Goal: Transaction & Acquisition: Purchase product/service

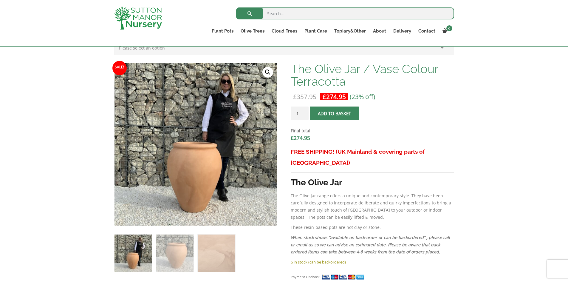
scroll to position [168, 0]
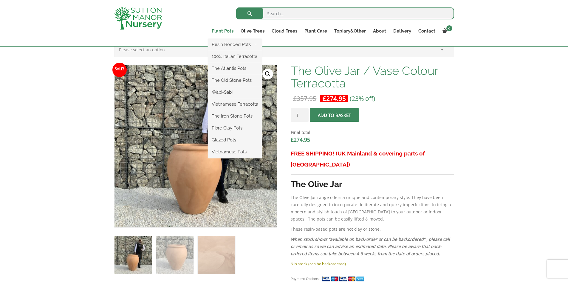
click at [227, 32] on link "Plant Pots" at bounding box center [222, 31] width 29 height 8
click at [242, 128] on link "Fibre Clay Pots" at bounding box center [235, 127] width 54 height 9
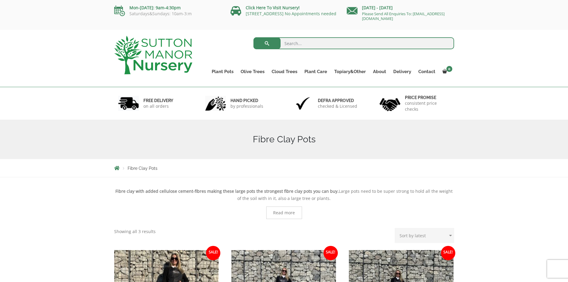
click at [293, 42] on input "search" at bounding box center [353, 43] width 201 height 12
type input "olive pots"
click at [253, 37] on button "submit" at bounding box center [266, 43] width 27 height 12
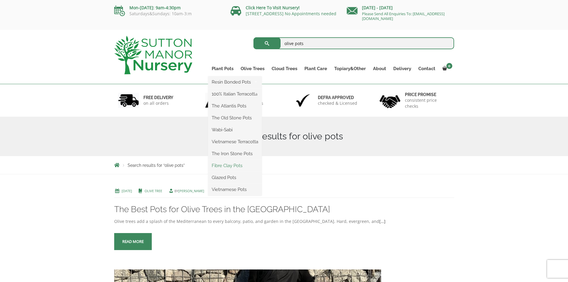
click at [231, 165] on link "Fibre Clay Pots" at bounding box center [235, 165] width 54 height 9
